Goal: Information Seeking & Learning: Learn about a topic

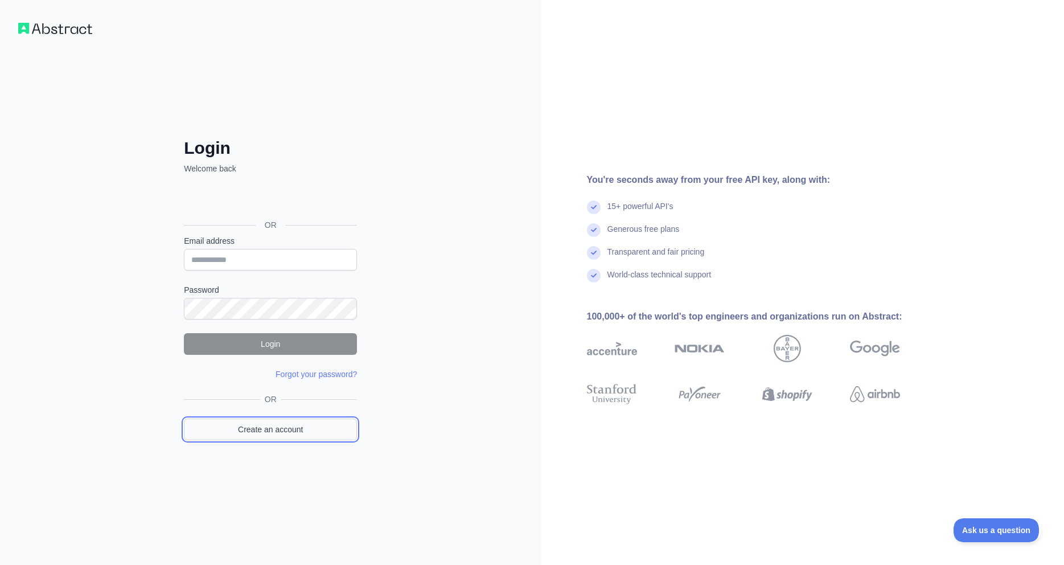
click at [291, 425] on link "Create an account" at bounding box center [270, 429] width 173 height 22
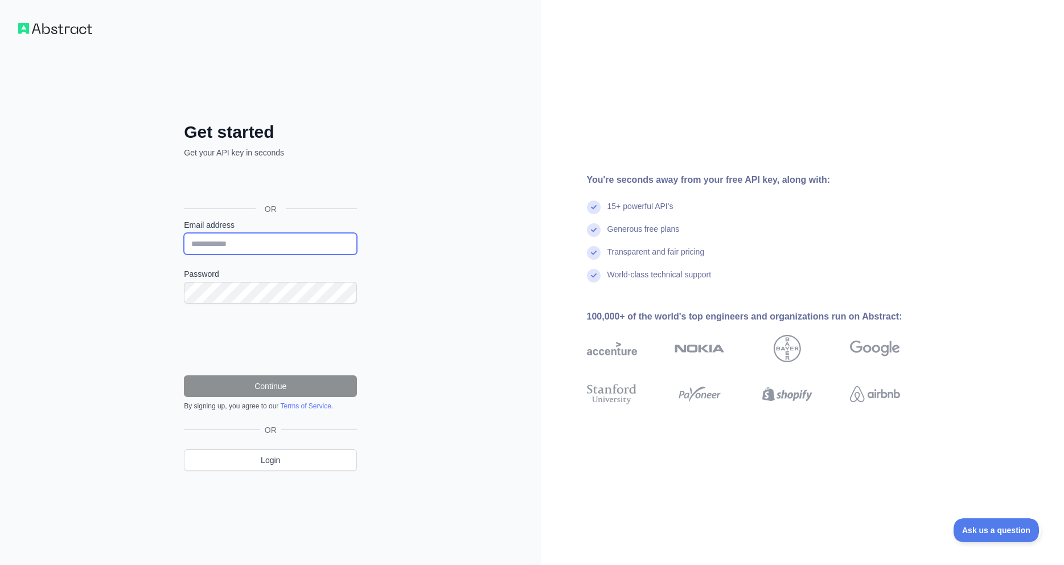
click at [266, 244] on input "Email address" at bounding box center [270, 244] width 173 height 22
type input "**********"
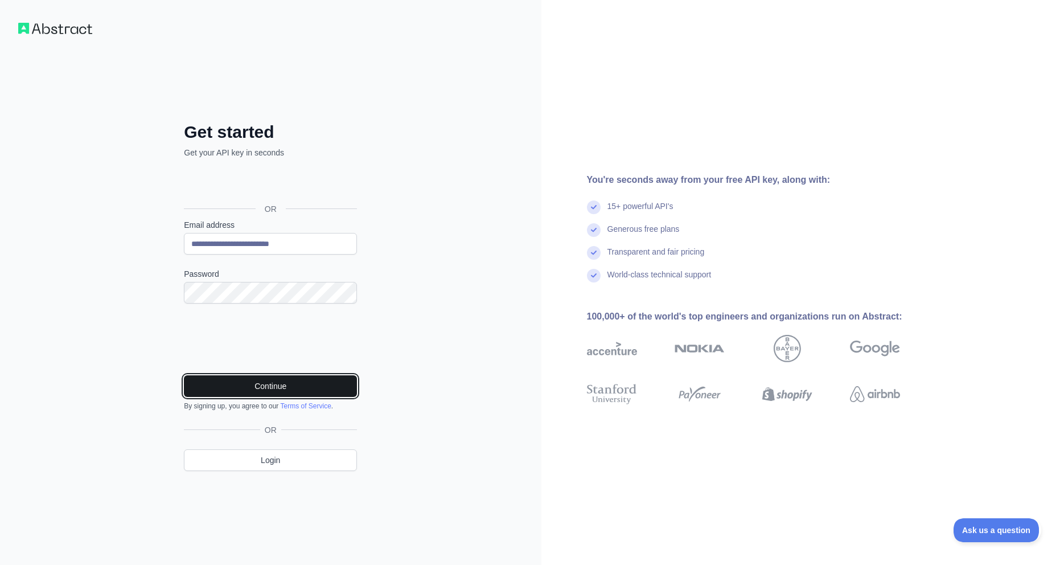
click at [298, 388] on button "Continue" at bounding box center [270, 386] width 173 height 22
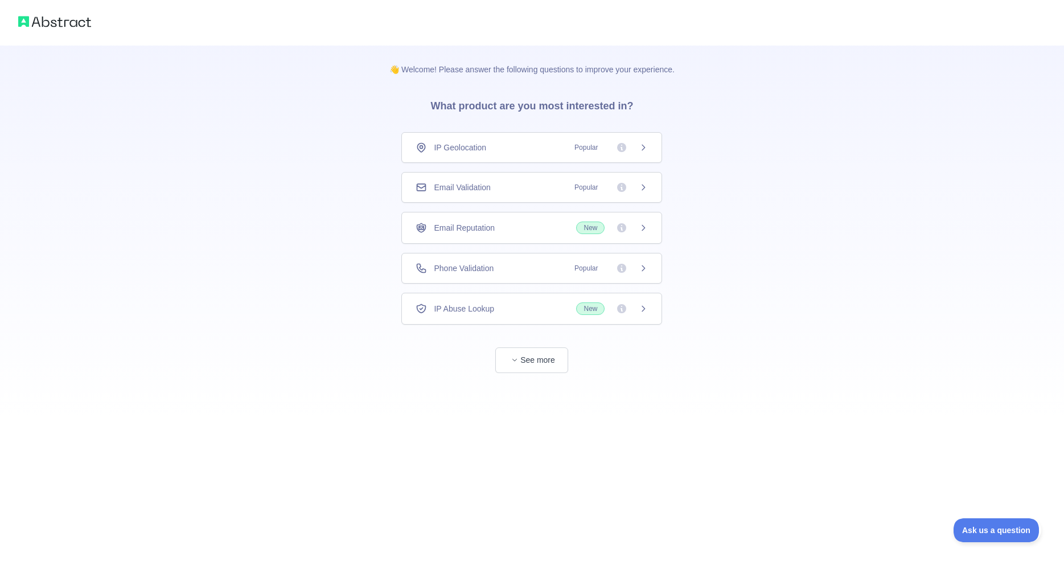
click at [646, 148] on icon at bounding box center [643, 147] width 9 height 9
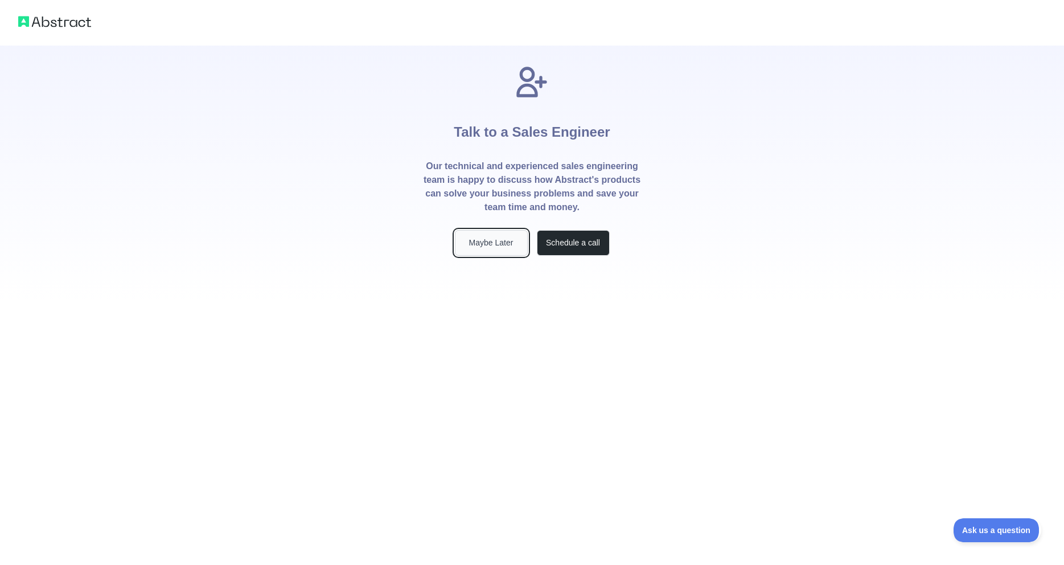
click at [501, 244] on button "Maybe Later" at bounding box center [491, 243] width 73 height 26
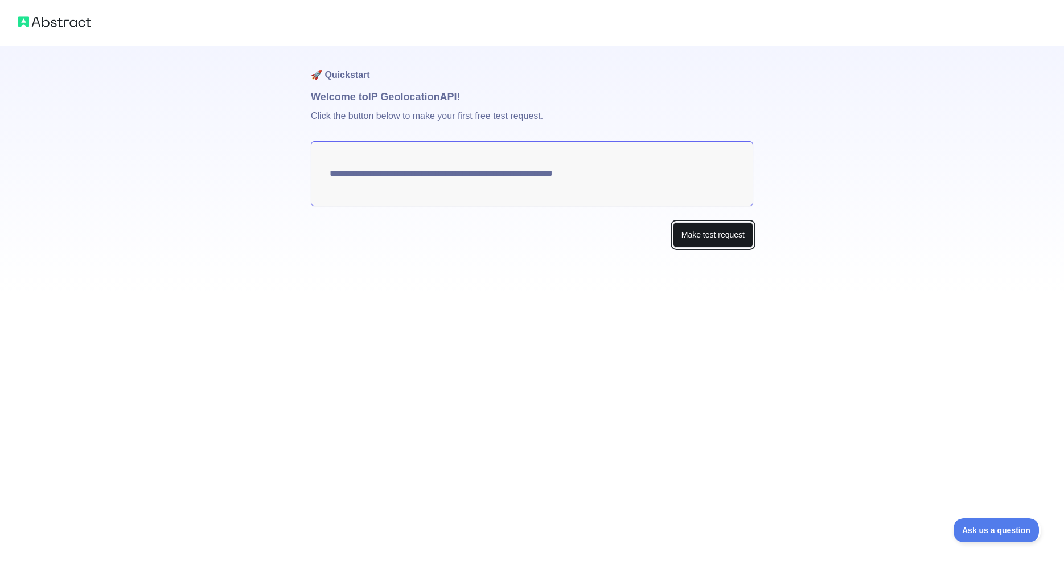
click at [693, 234] on button "Make test request" at bounding box center [713, 235] width 80 height 26
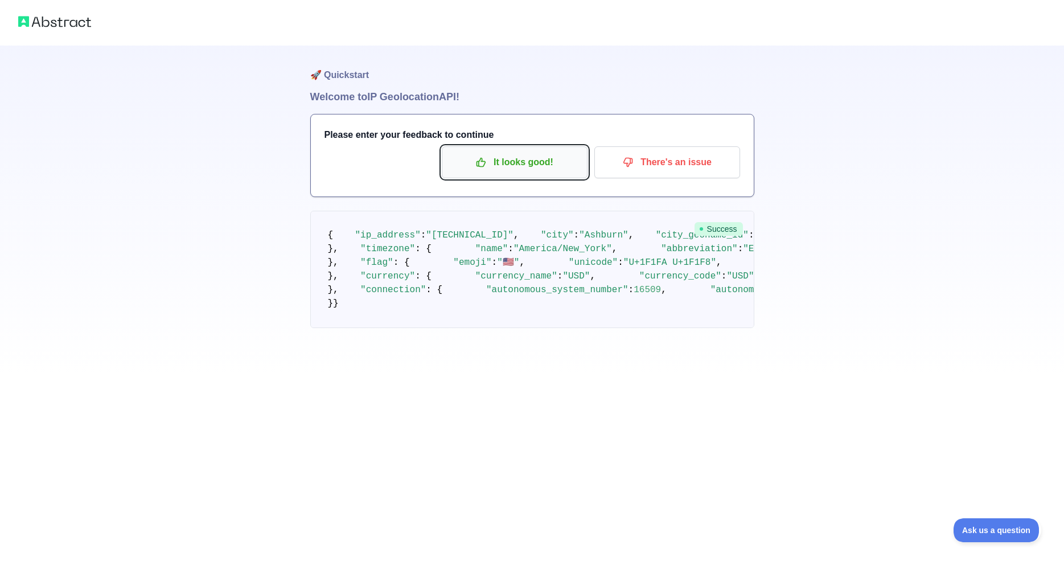
click at [506, 152] on button "It looks good!" at bounding box center [515, 162] width 146 height 32
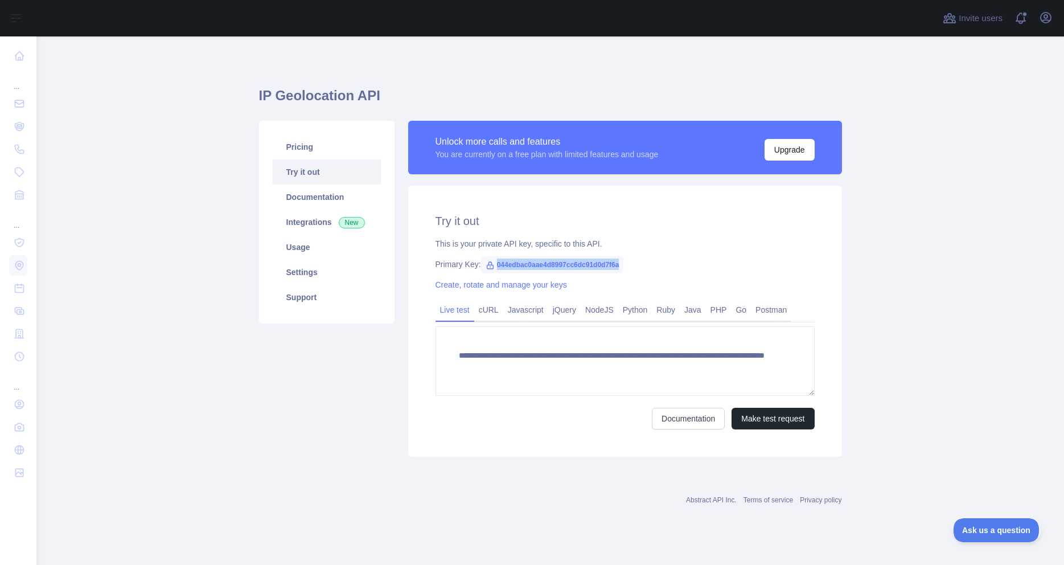
drag, startPoint x: 616, startPoint y: 265, endPoint x: 485, endPoint y: 266, distance: 130.9
click at [485, 266] on span "044edbac0aae4d8997cc6dc91d0d7f6a" at bounding box center [552, 264] width 143 height 17
copy span "044edbac0aae4d8997cc6dc91d0d7f6a"
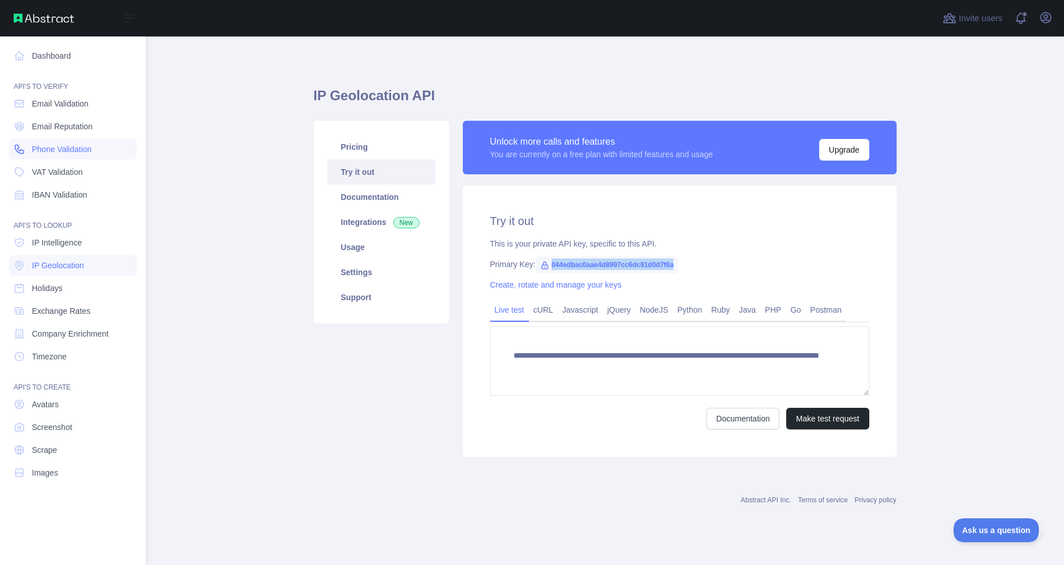
click at [75, 150] on span "Phone Validation" at bounding box center [62, 148] width 60 height 11
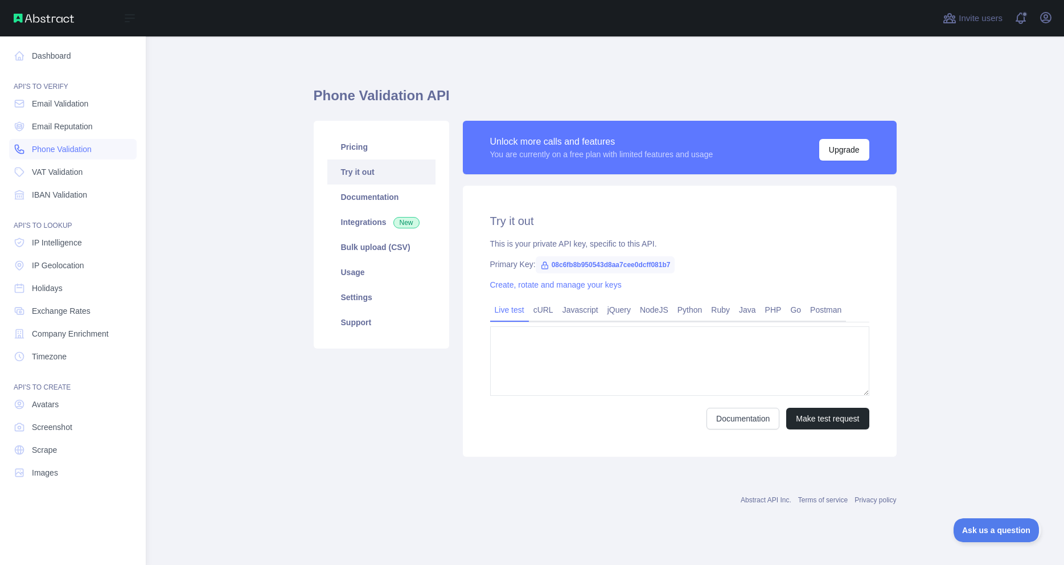
type textarea "**********"
click at [57, 149] on span "Phone Validation" at bounding box center [62, 148] width 60 height 11
click at [59, 168] on span "VAT Validation" at bounding box center [57, 171] width 51 height 11
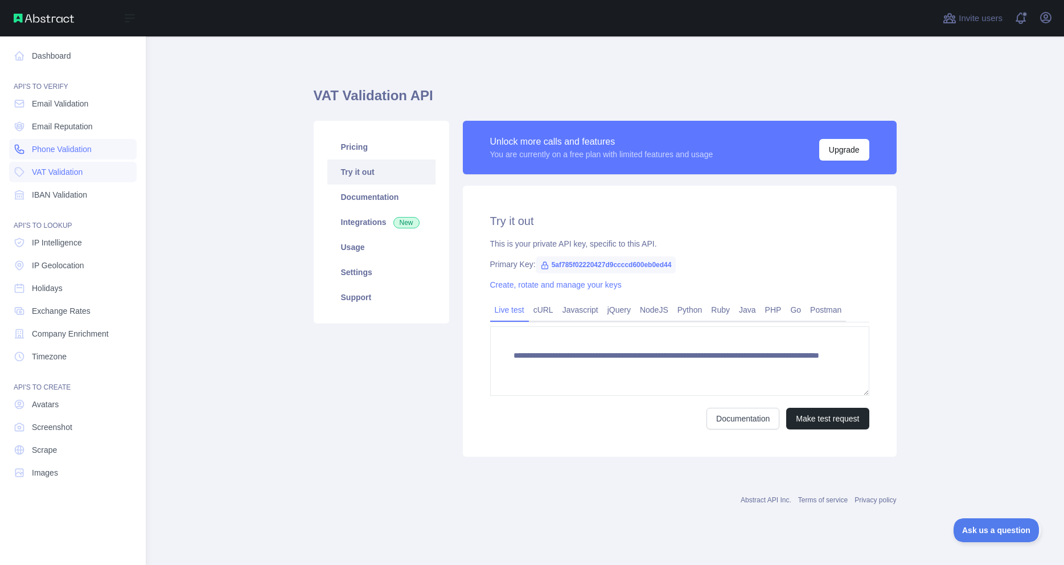
click at [67, 151] on span "Phone Validation" at bounding box center [62, 148] width 60 height 11
click at [54, 172] on span "VAT Validation" at bounding box center [57, 171] width 51 height 11
click at [59, 150] on span "Phone Validation" at bounding box center [62, 148] width 60 height 11
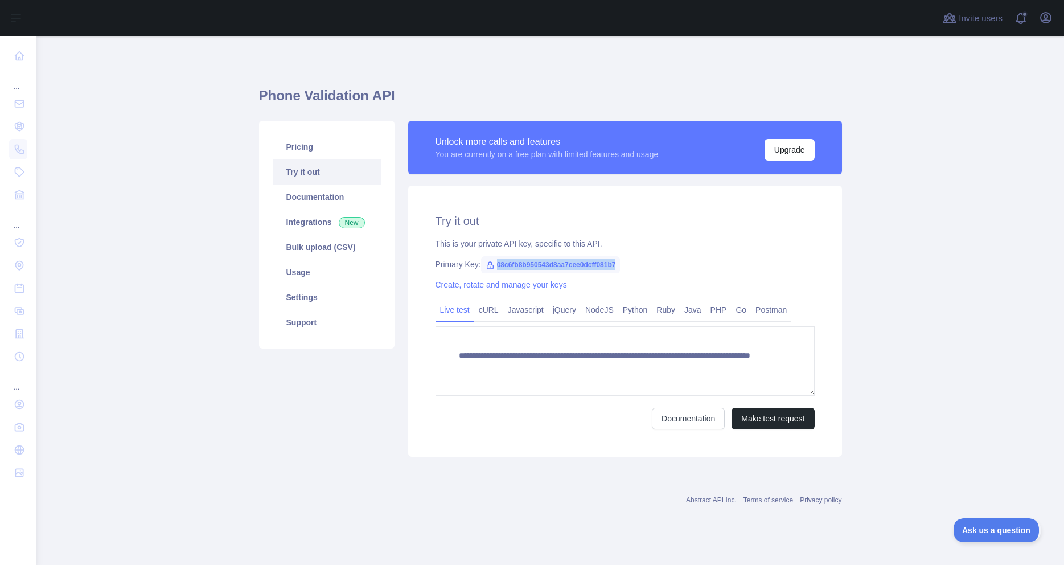
drag, startPoint x: 615, startPoint y: 265, endPoint x: 496, endPoint y: 271, distance: 119.7
click at [496, 271] on span "08c6fb8b950543d8aa7cee0dcff081b7" at bounding box center [550, 264] width 139 height 17
copy span "08c6fb8b950543d8aa7cee0dcff081b7"
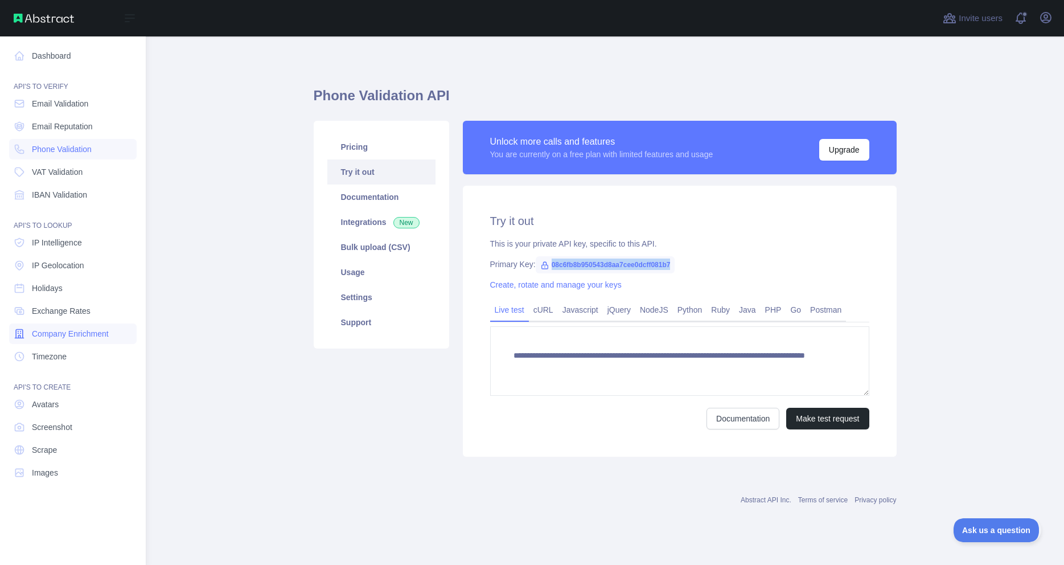
click at [58, 338] on span "Company Enrichment" at bounding box center [70, 333] width 77 height 11
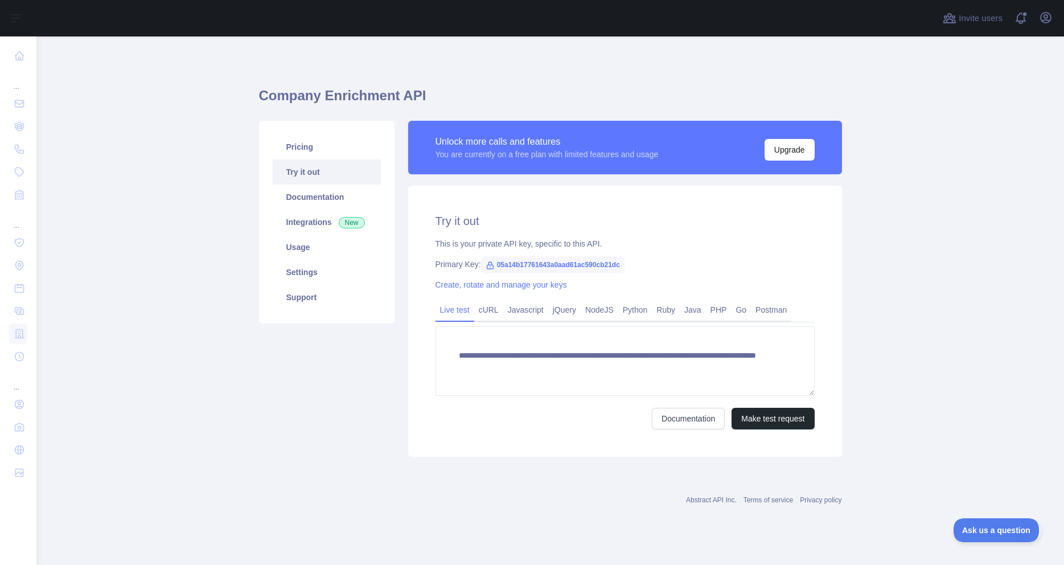
click at [486, 266] on icon at bounding box center [490, 265] width 9 height 9
drag, startPoint x: 618, startPoint y: 264, endPoint x: 494, endPoint y: 267, distance: 124.7
click at [494, 267] on span "05a14b17761643a0aad61ac590cb21dc" at bounding box center [552, 264] width 143 height 17
copy span "05a14b17761643a0aad61ac590cb21dc"
